Goal: Task Accomplishment & Management: Manage account settings

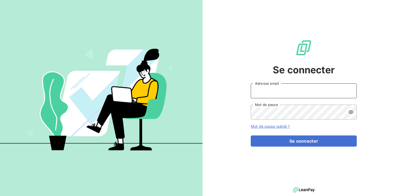
click at [277, 91] on input "Adresse email" at bounding box center [304, 90] width 106 height 15
type input "[EMAIL_ADDRESS][DOMAIN_NAME]"
click at [251, 135] on button "Se connecter" at bounding box center [304, 140] width 106 height 11
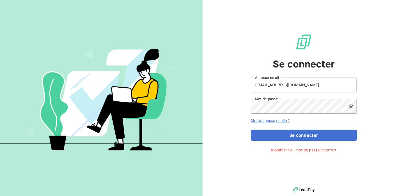
click at [351, 106] on icon at bounding box center [350, 105] width 5 height 3
click at [351, 106] on icon at bounding box center [350, 106] width 5 height 4
click at [251, 129] on button "Se connecter" at bounding box center [304, 134] width 106 height 11
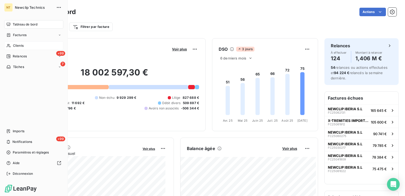
click at [12, 46] on div "Clients" at bounding box center [33, 45] width 59 height 8
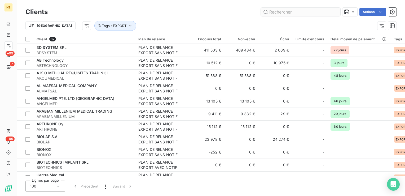
click at [287, 13] on input "text" at bounding box center [300, 12] width 79 height 8
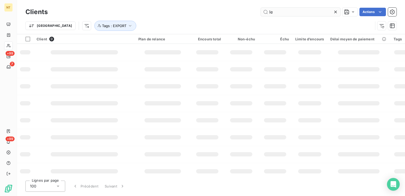
type input "l"
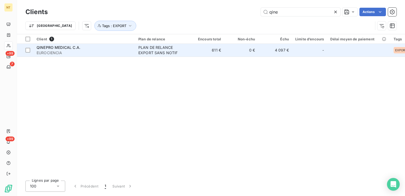
type input "qine"
click at [239, 54] on td "0 €" at bounding box center [241, 50] width 34 height 13
